Goal: Obtain resource: Obtain resource

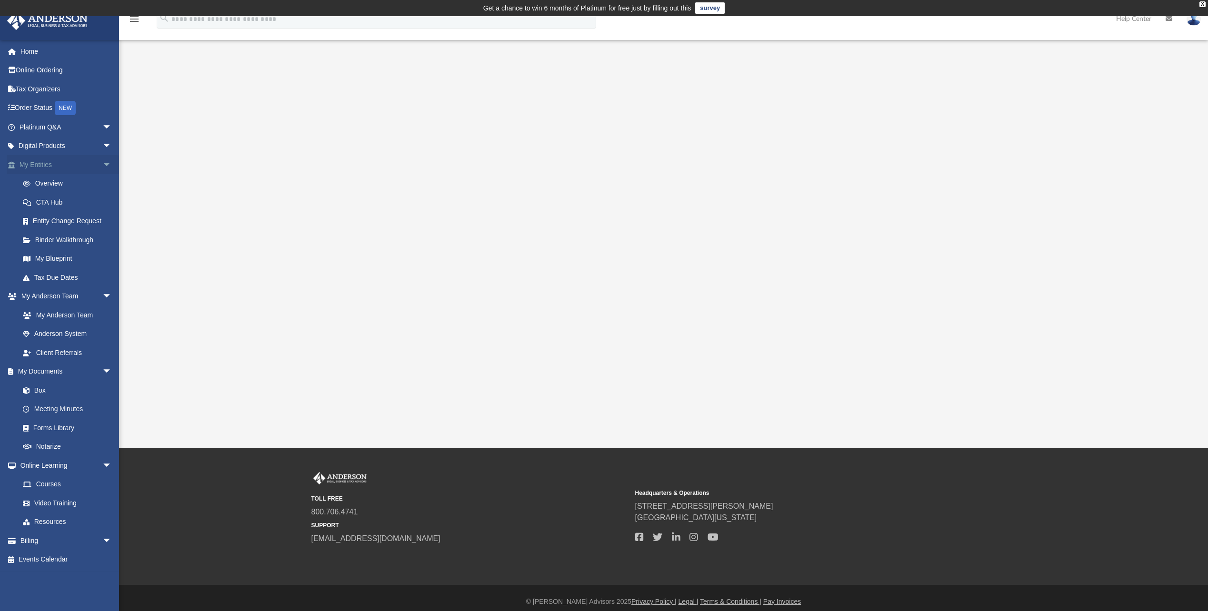
click at [58, 163] on link "My Entities arrow_drop_down" at bounding box center [66, 164] width 119 height 19
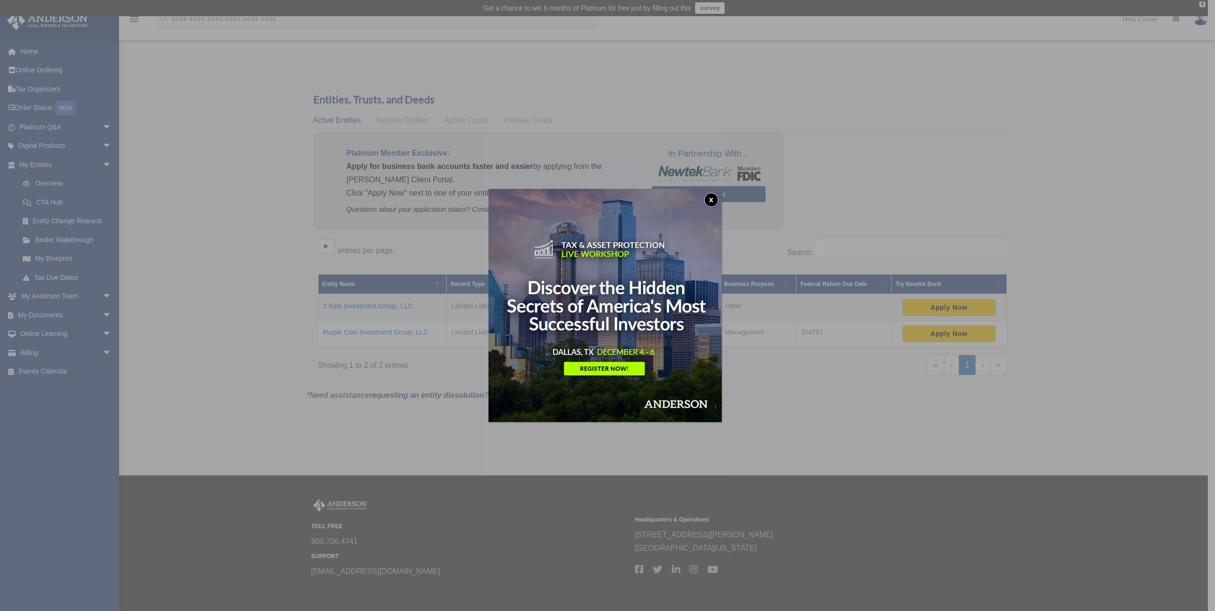
click at [714, 197] on button "x" at bounding box center [711, 200] width 14 height 14
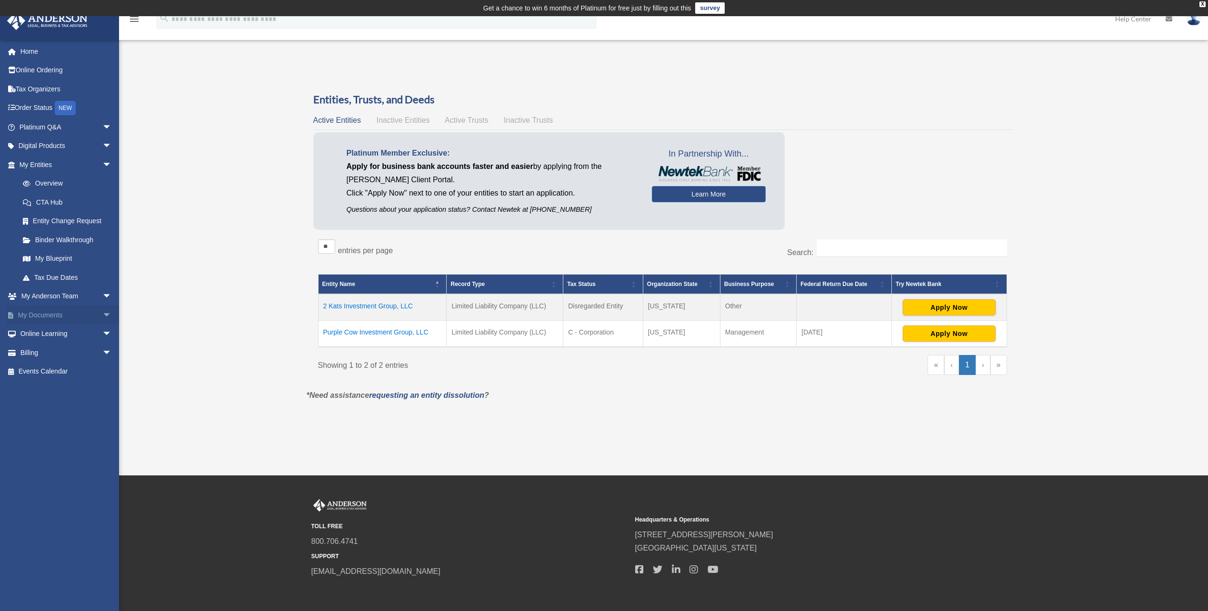
click at [18, 309] on link "My Documents arrow_drop_down" at bounding box center [66, 315] width 119 height 19
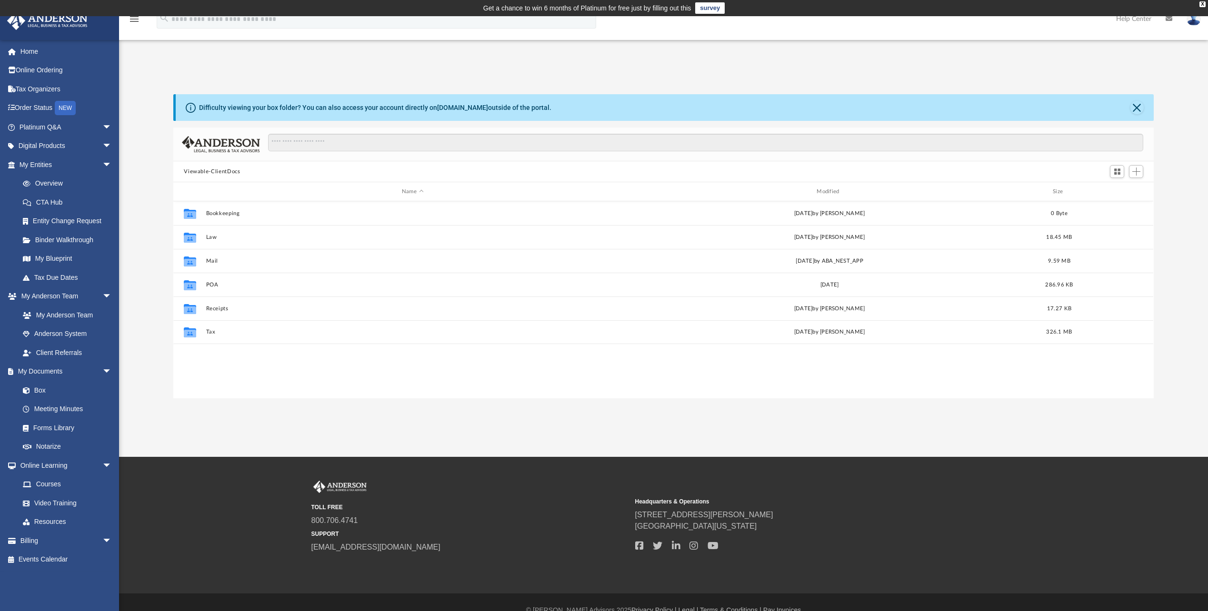
scroll to position [8, 8]
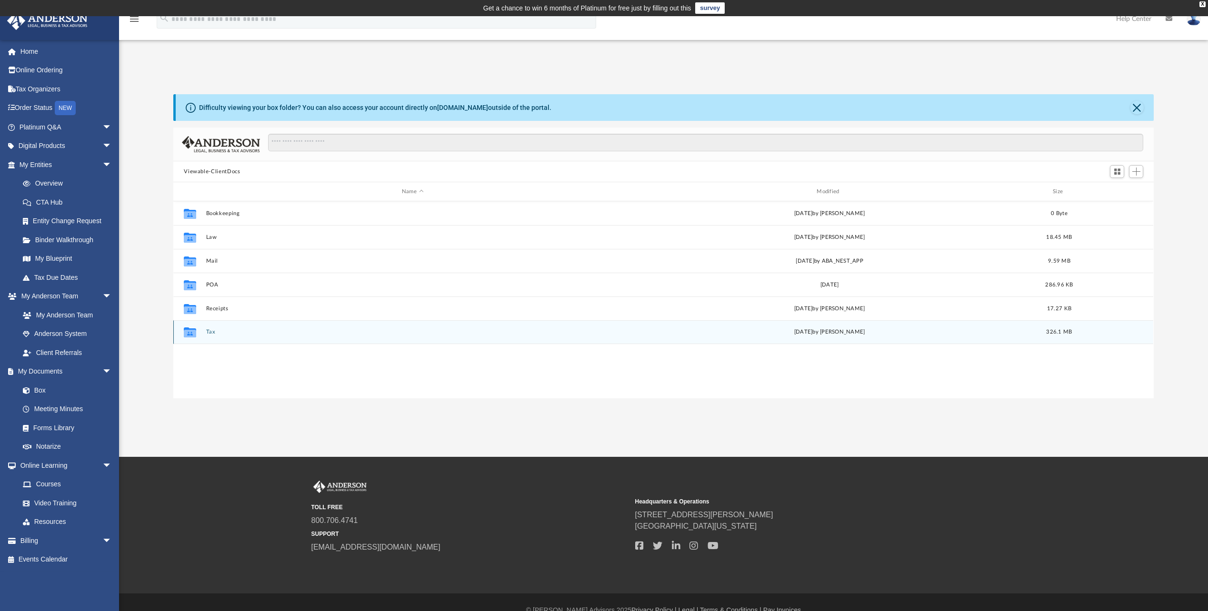
click at [211, 333] on button "Tax" at bounding box center [412, 332] width 413 height 6
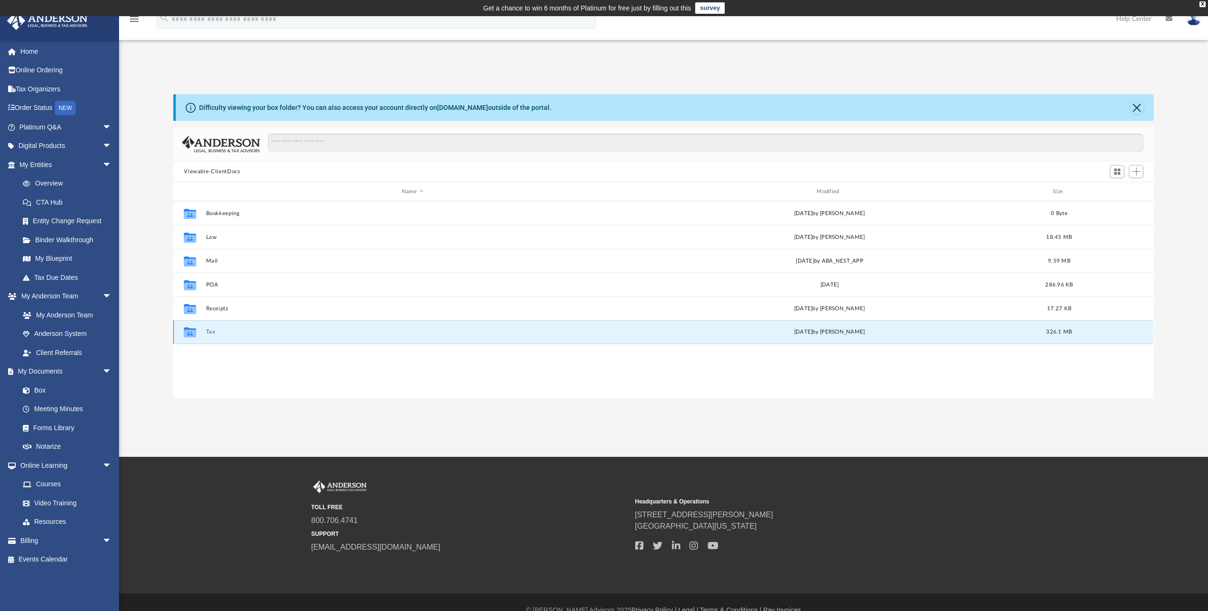
click at [211, 333] on button "Tax" at bounding box center [412, 332] width 413 height 6
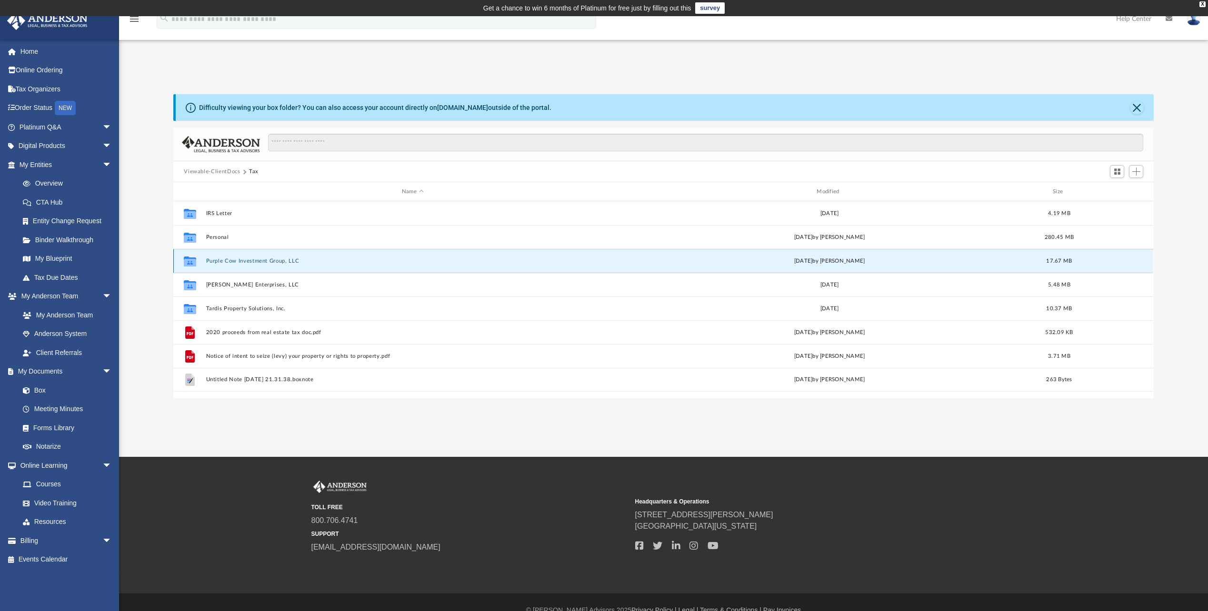
click at [232, 263] on button "Purple Cow Investment Group, LLC" at bounding box center [412, 261] width 413 height 6
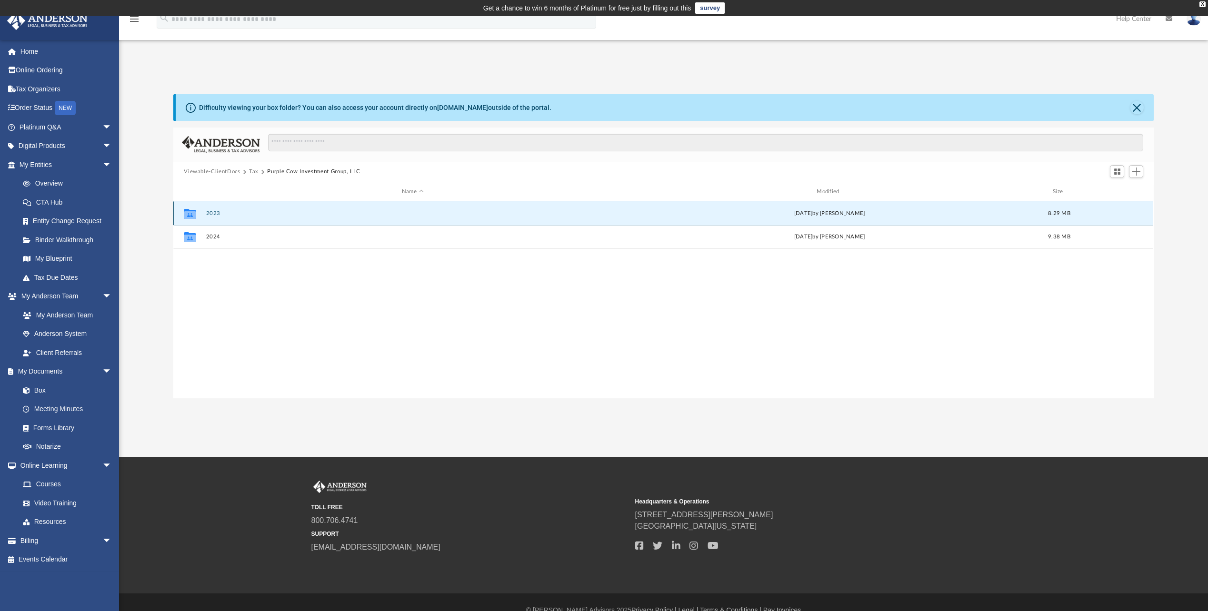
click at [211, 213] on button "2023" at bounding box center [412, 213] width 413 height 6
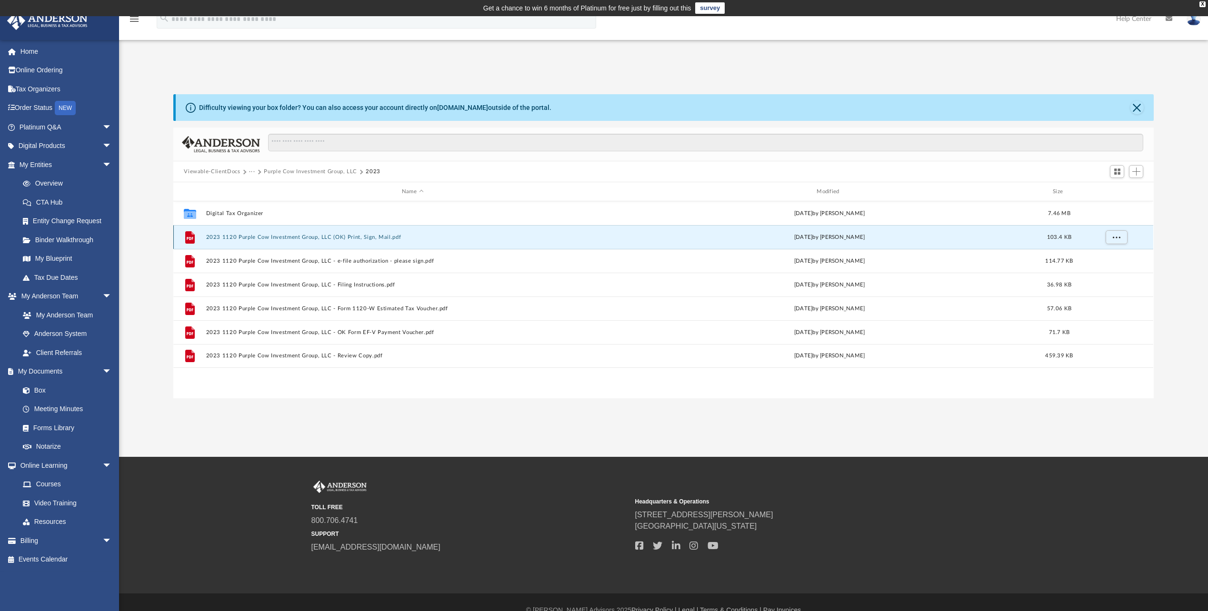
click at [248, 236] on button "2023 1120 Purple Cow Investment Group, LLC (OK) Print, Sign, Mail.pdf" at bounding box center [412, 237] width 413 height 6
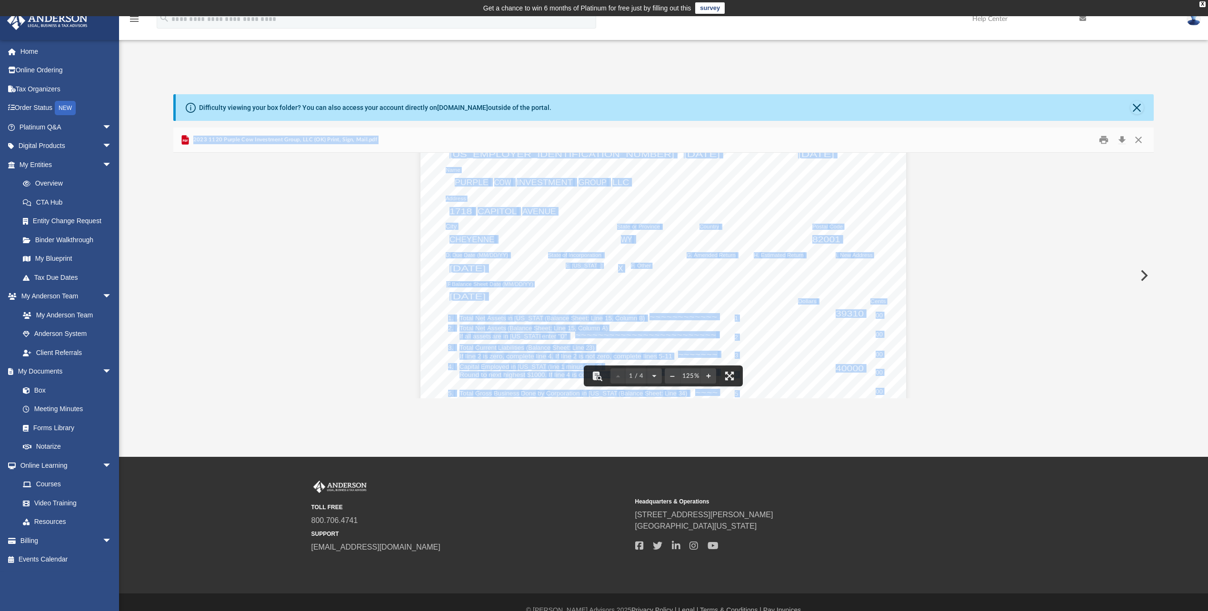
scroll to position [0, 0]
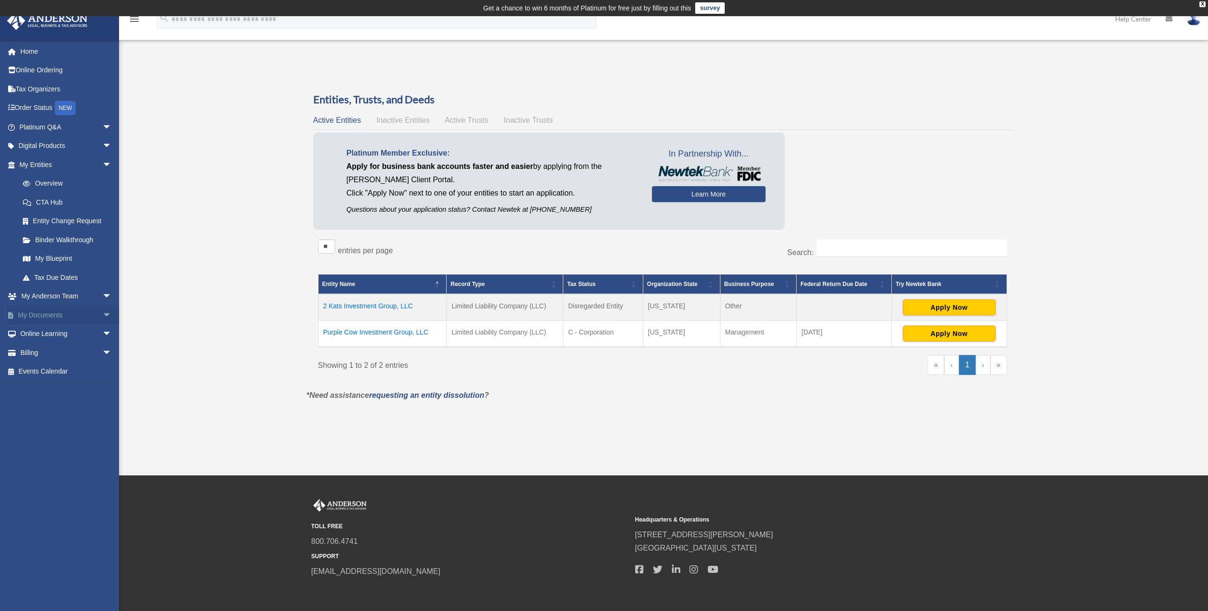
click at [62, 316] on link "My Documents arrow_drop_down" at bounding box center [66, 315] width 119 height 19
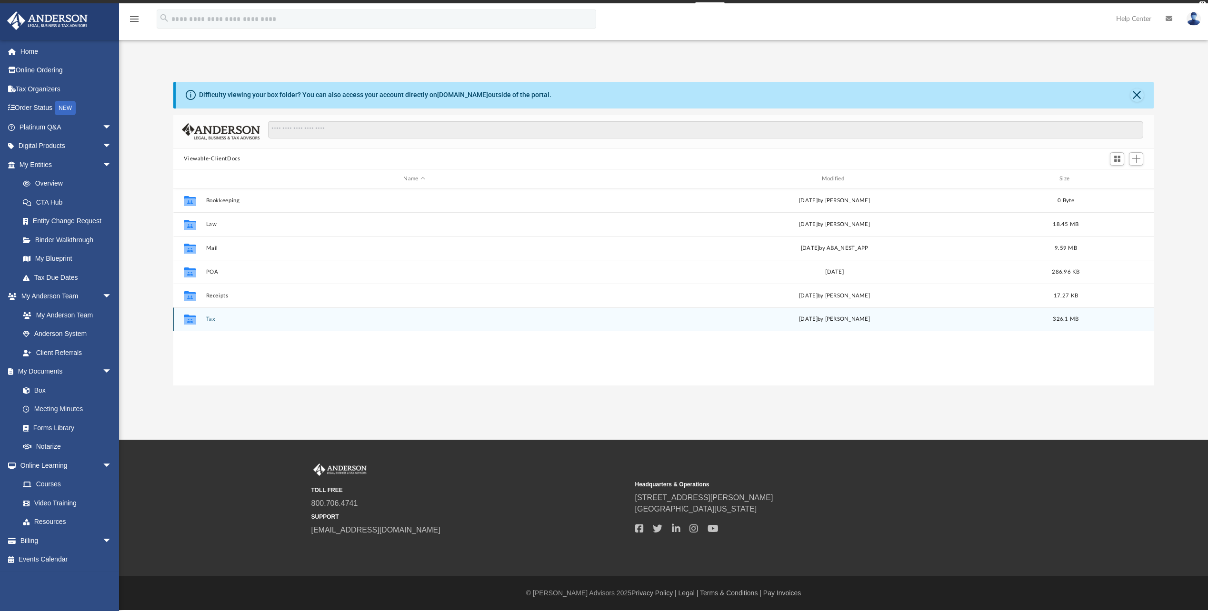
scroll to position [209, 973]
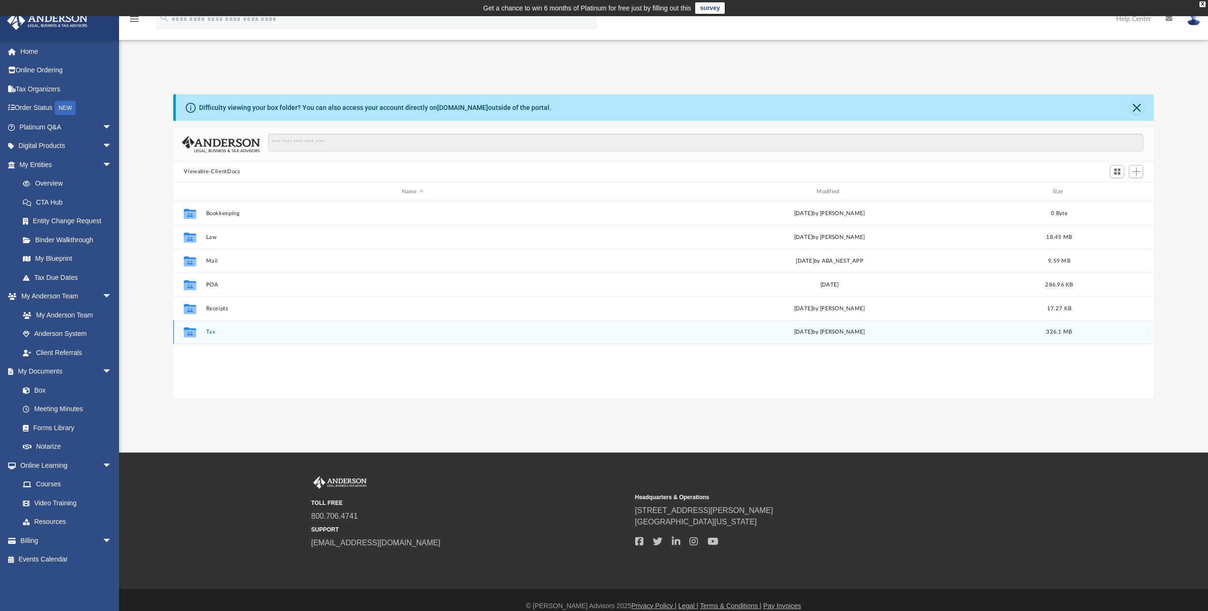
click at [190, 329] on icon "grid" at bounding box center [190, 332] width 12 height 10
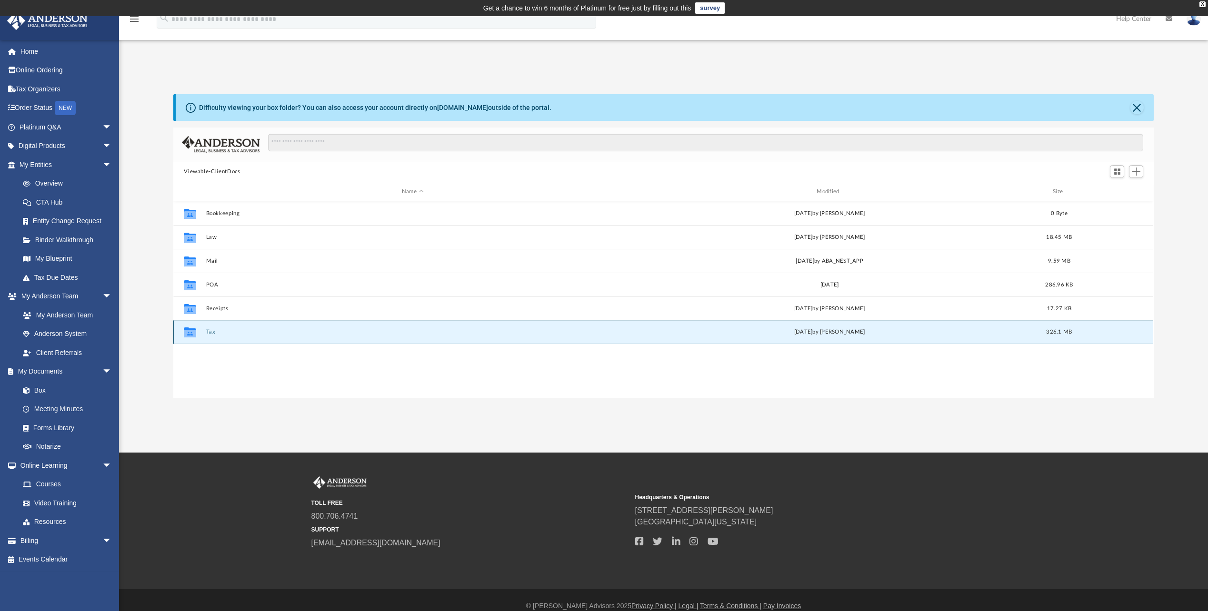
click at [206, 333] on button "Tax" at bounding box center [412, 332] width 413 height 6
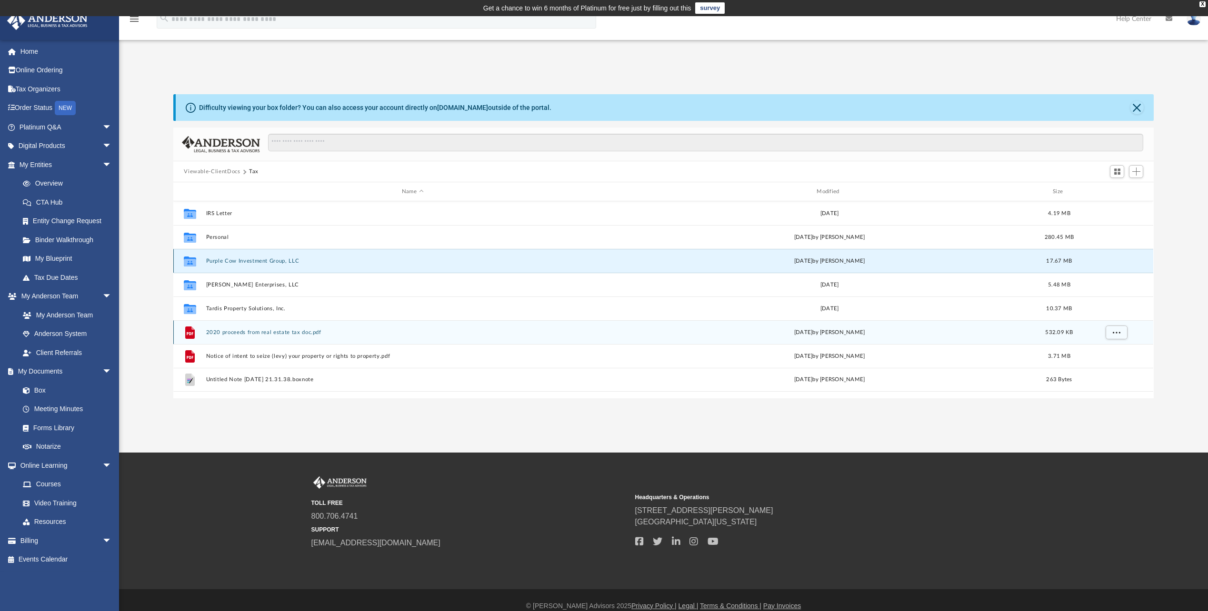
click at [241, 263] on button "Purple Cow Investment Group, LLC" at bounding box center [412, 261] width 413 height 6
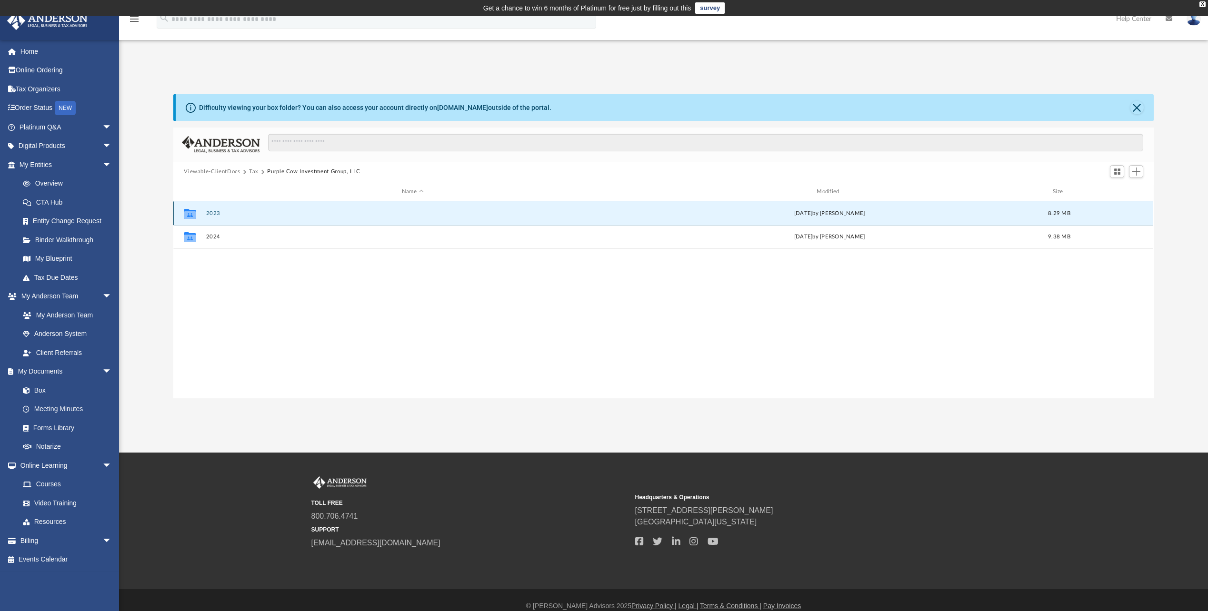
click at [219, 216] on button "2023" at bounding box center [412, 213] width 413 height 6
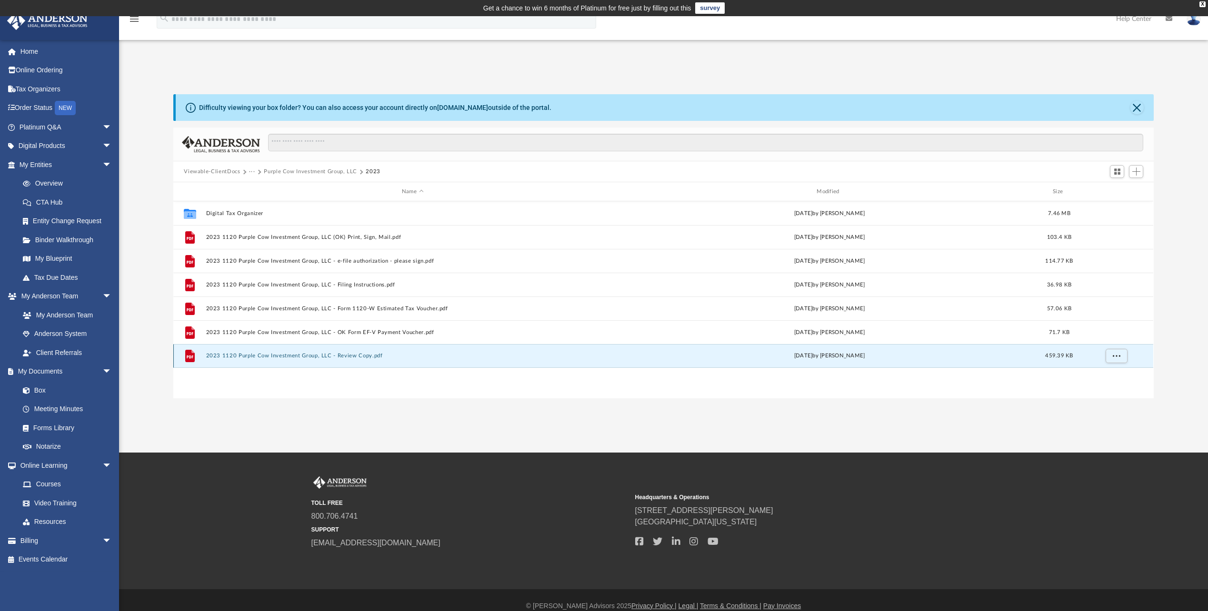
click at [282, 359] on button "2023 1120 Purple Cow Investment Group, LLC - Review Copy.pdf" at bounding box center [412, 356] width 413 height 6
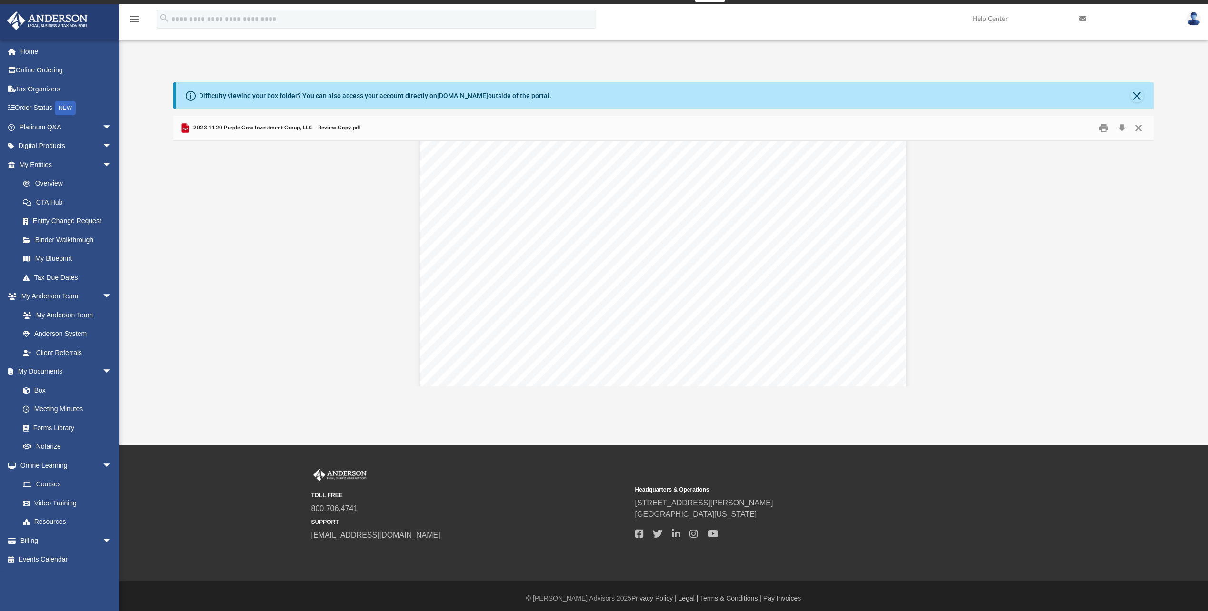
scroll to position [2666, 0]
